Goal: Book appointment/travel/reservation

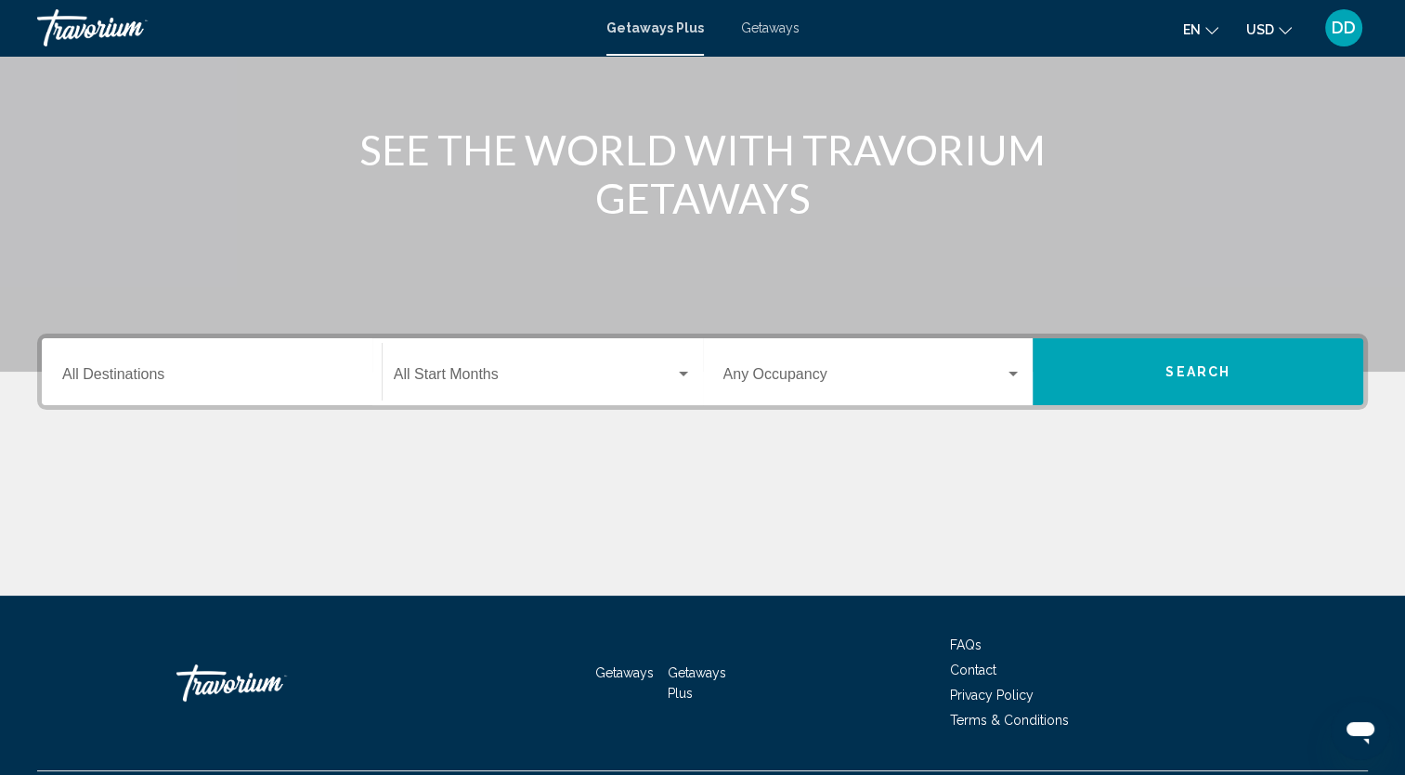
scroll to position [233, 0]
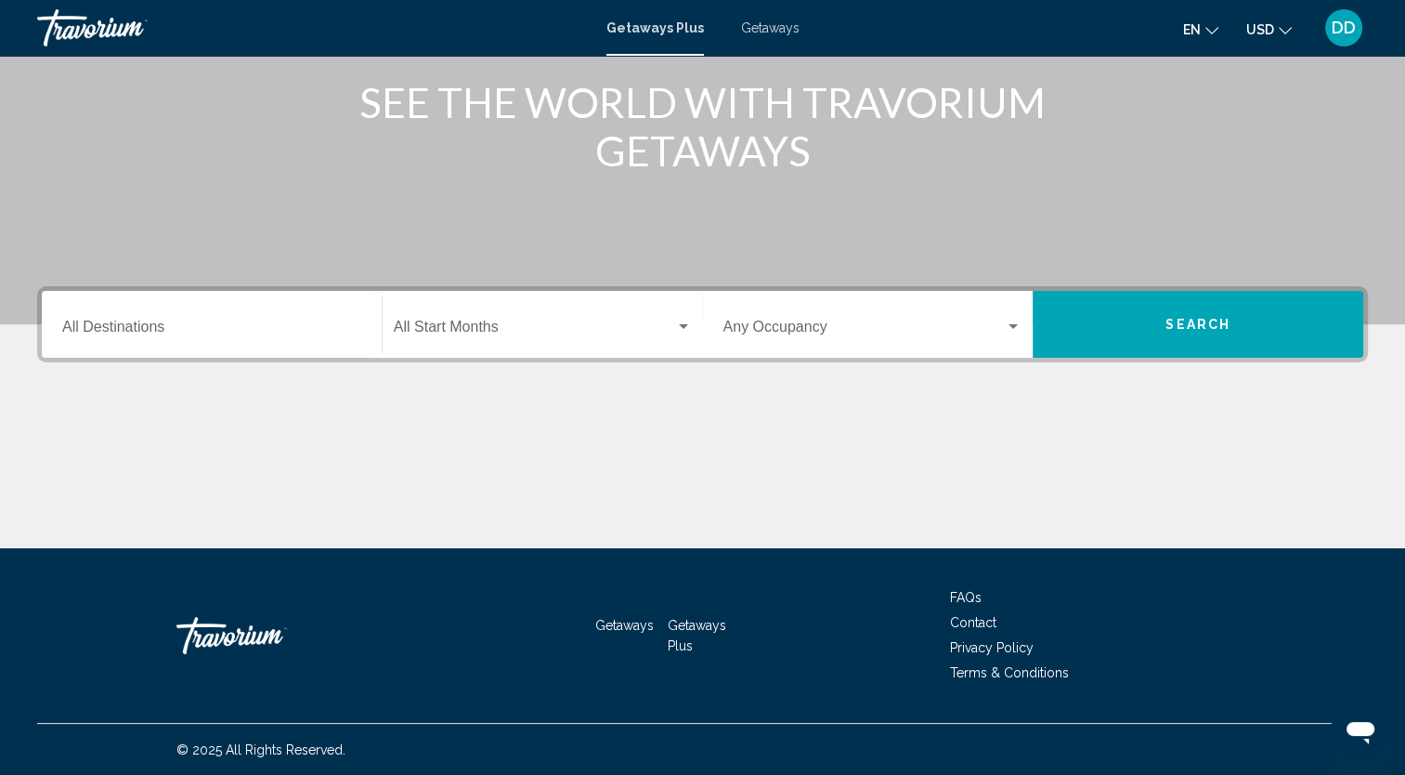
click at [143, 331] on div "Destination All Destinations" at bounding box center [211, 324] width 299 height 59
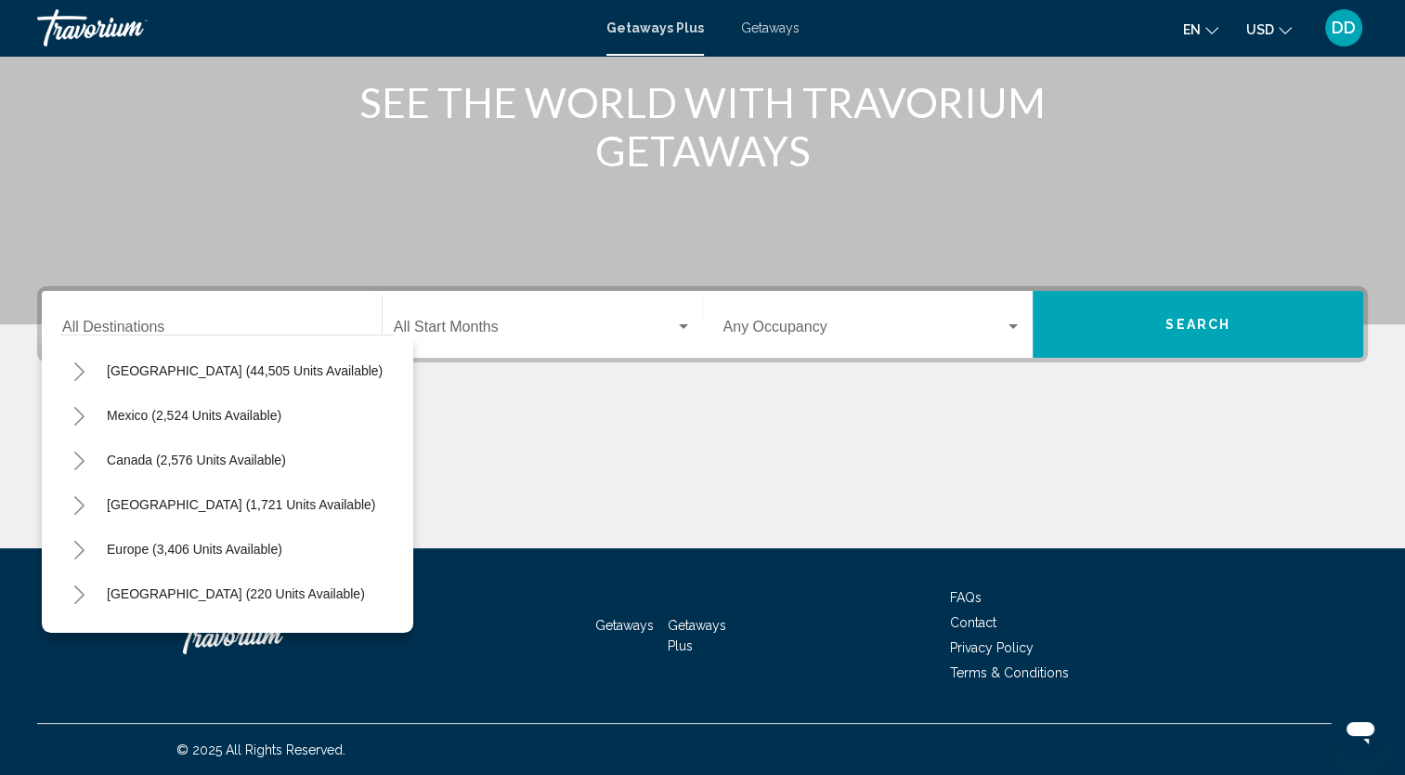
scroll to position [0, 0]
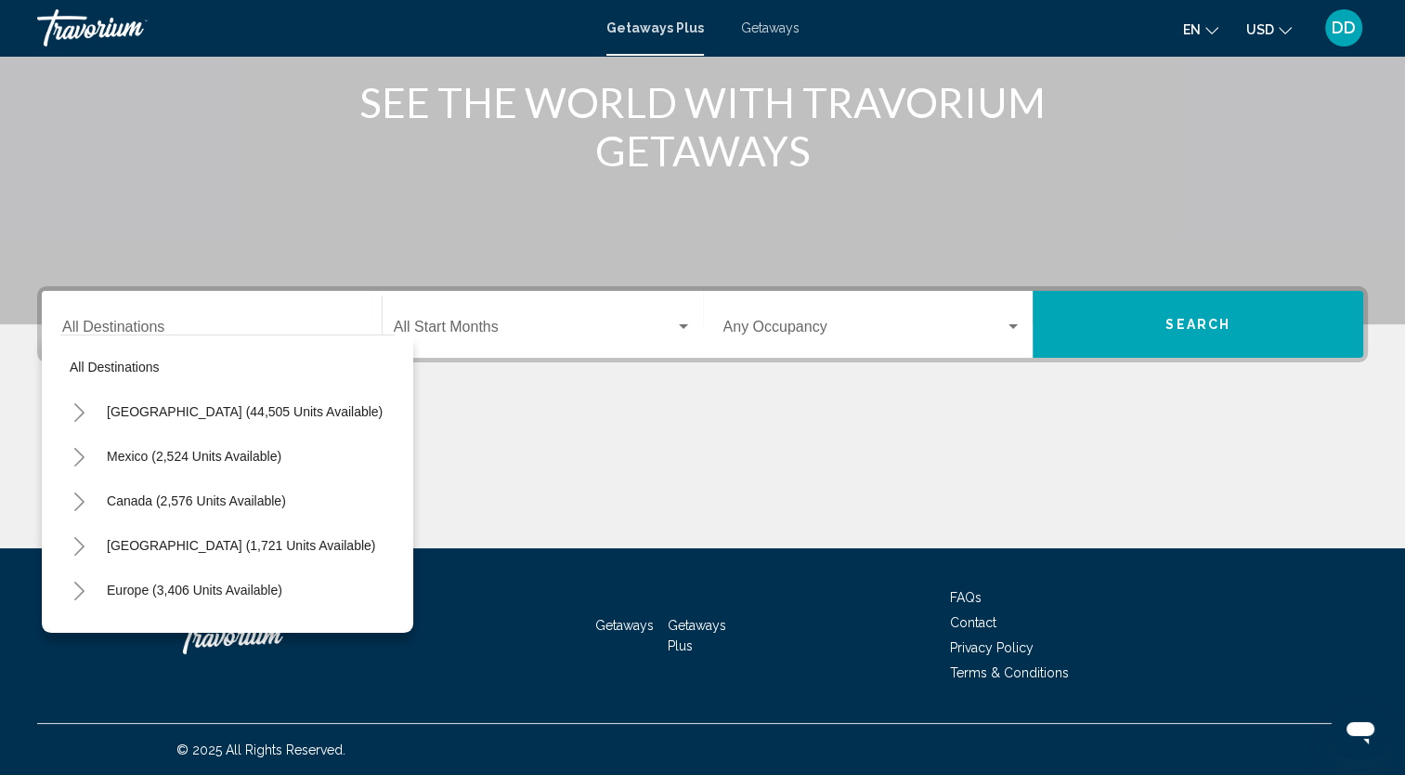
click at [167, 455] on span "Mexico (2,524 units available)" at bounding box center [194, 456] width 175 height 15
type input "**********"
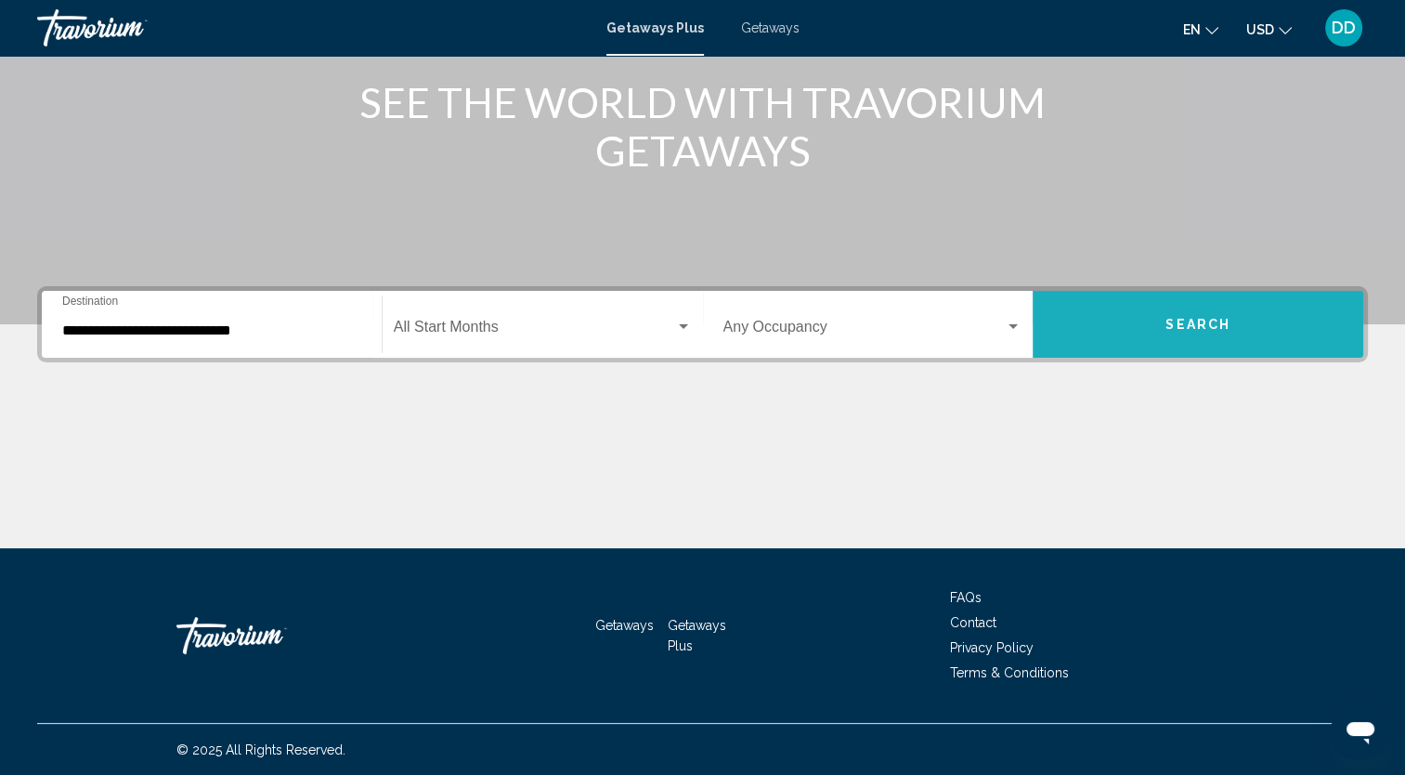
click at [1190, 336] on button "Search" at bounding box center [1198, 324] width 331 height 67
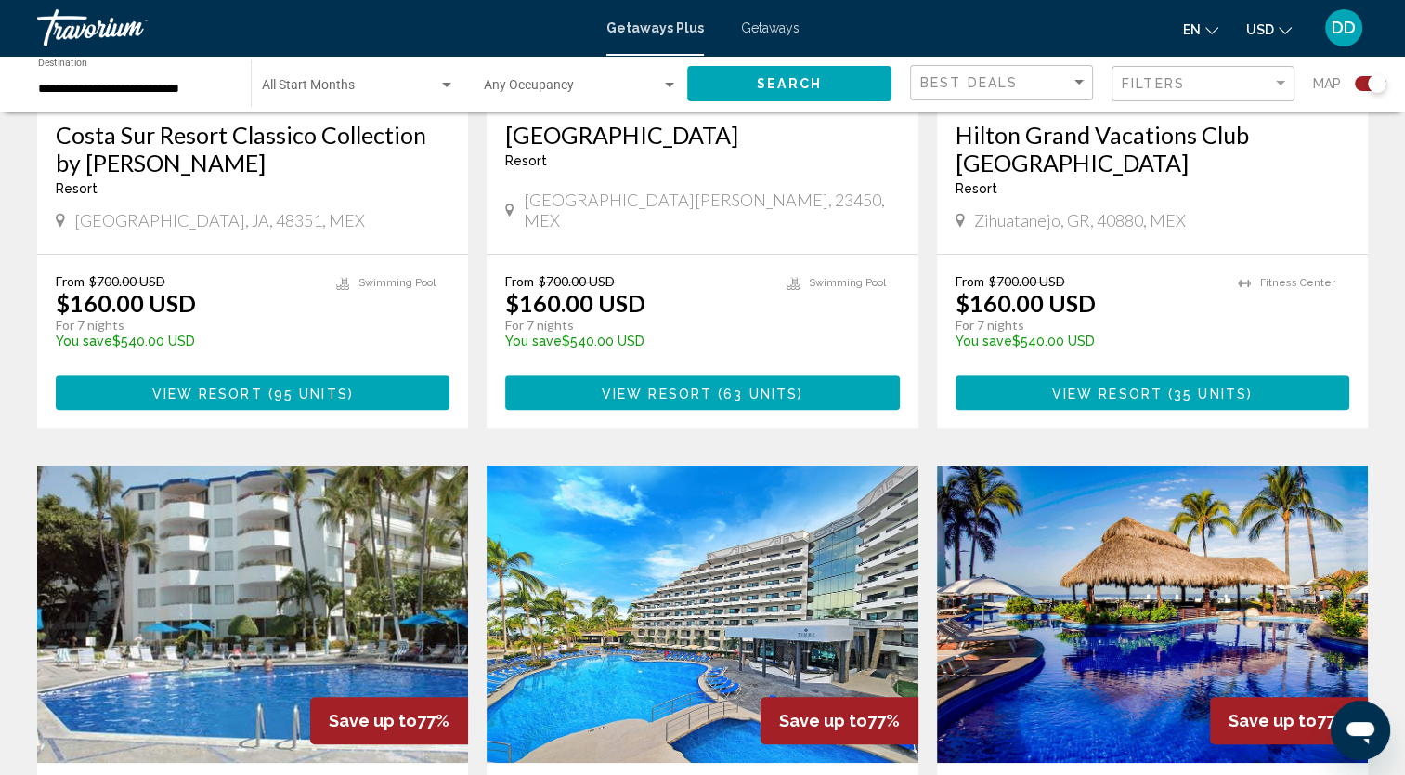
scroll to position [1207, 0]
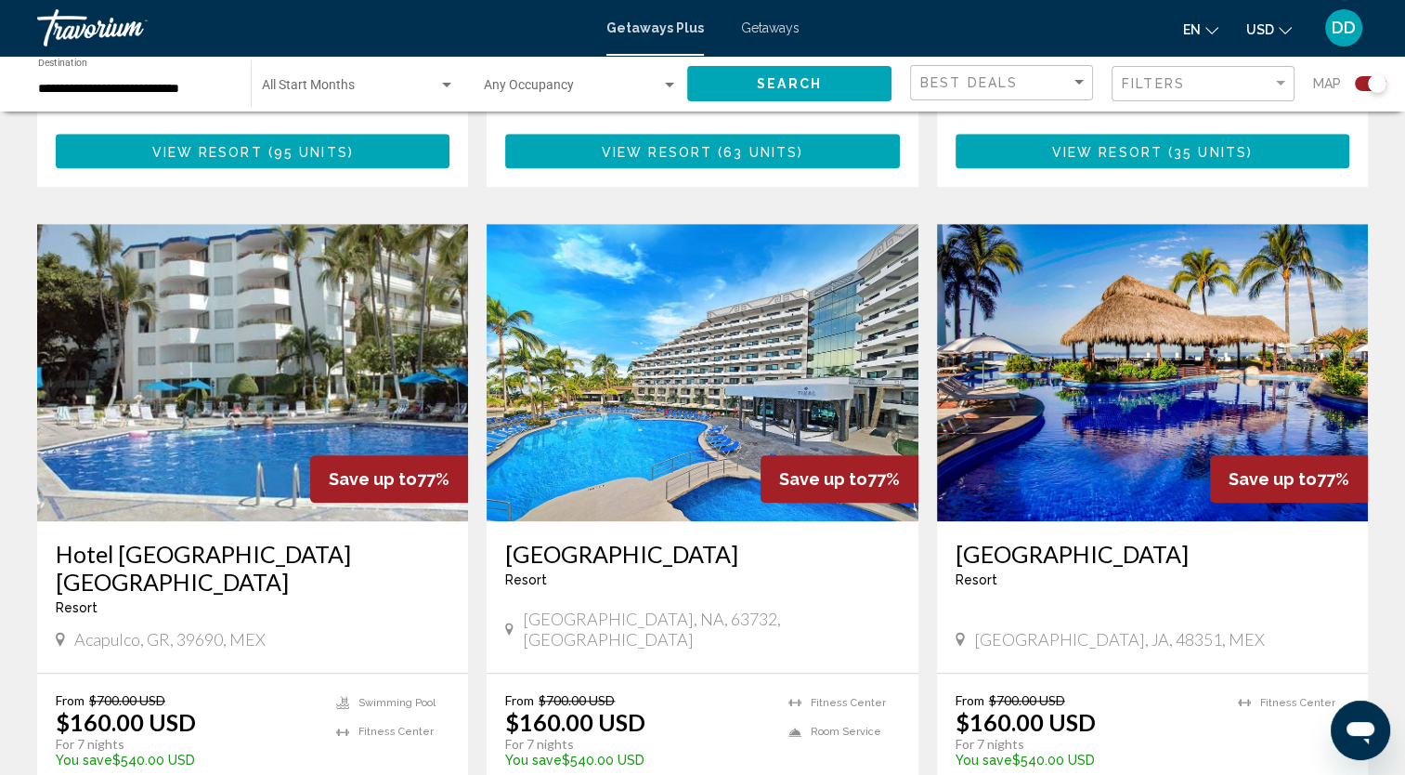
click at [1112, 460] on img "Main content" at bounding box center [1152, 372] width 431 height 297
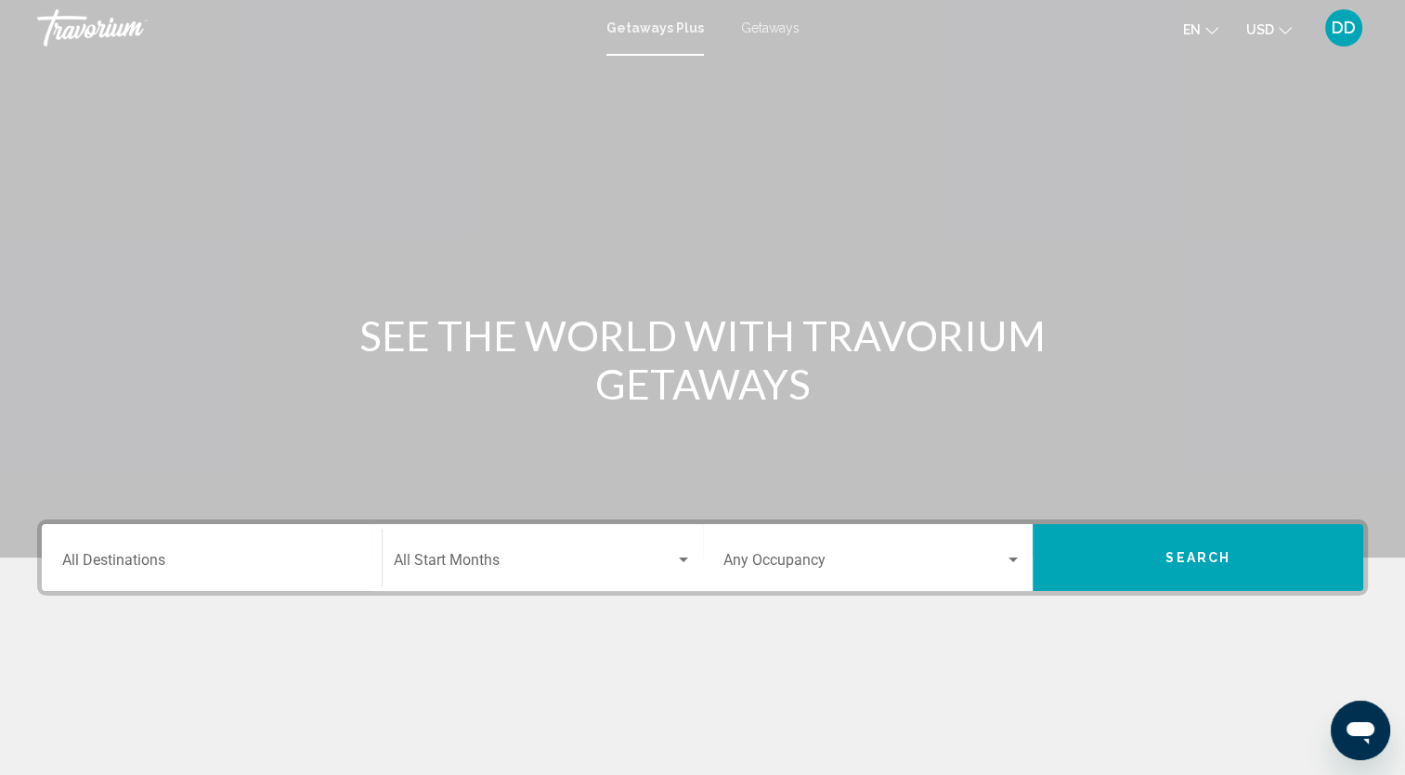
click at [771, 30] on span "Getaways" at bounding box center [770, 27] width 59 height 15
